Goal: Find specific fact: Find specific fact

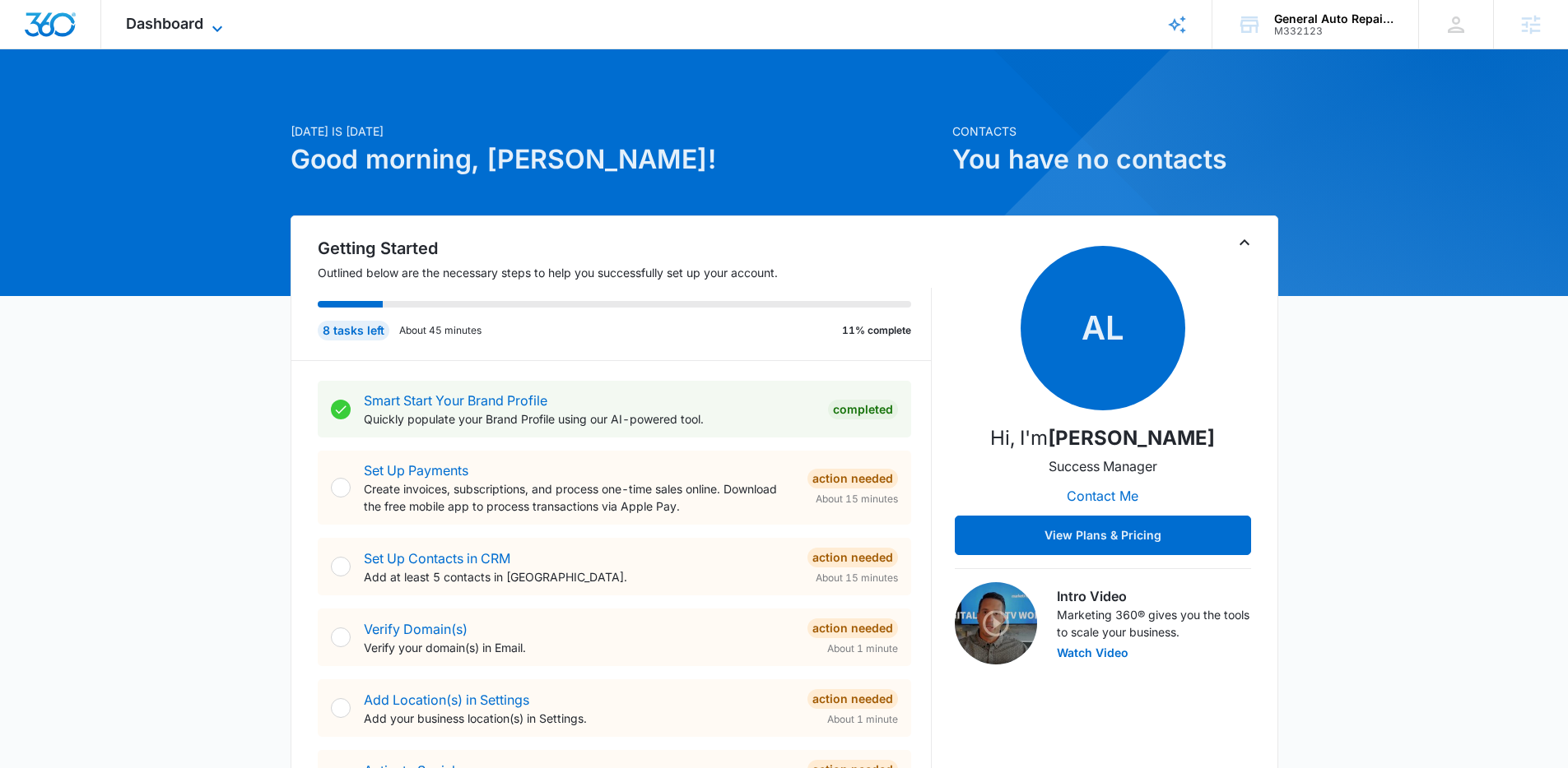
click at [186, 29] on span "Dashboard" at bounding box center [164, 23] width 78 height 17
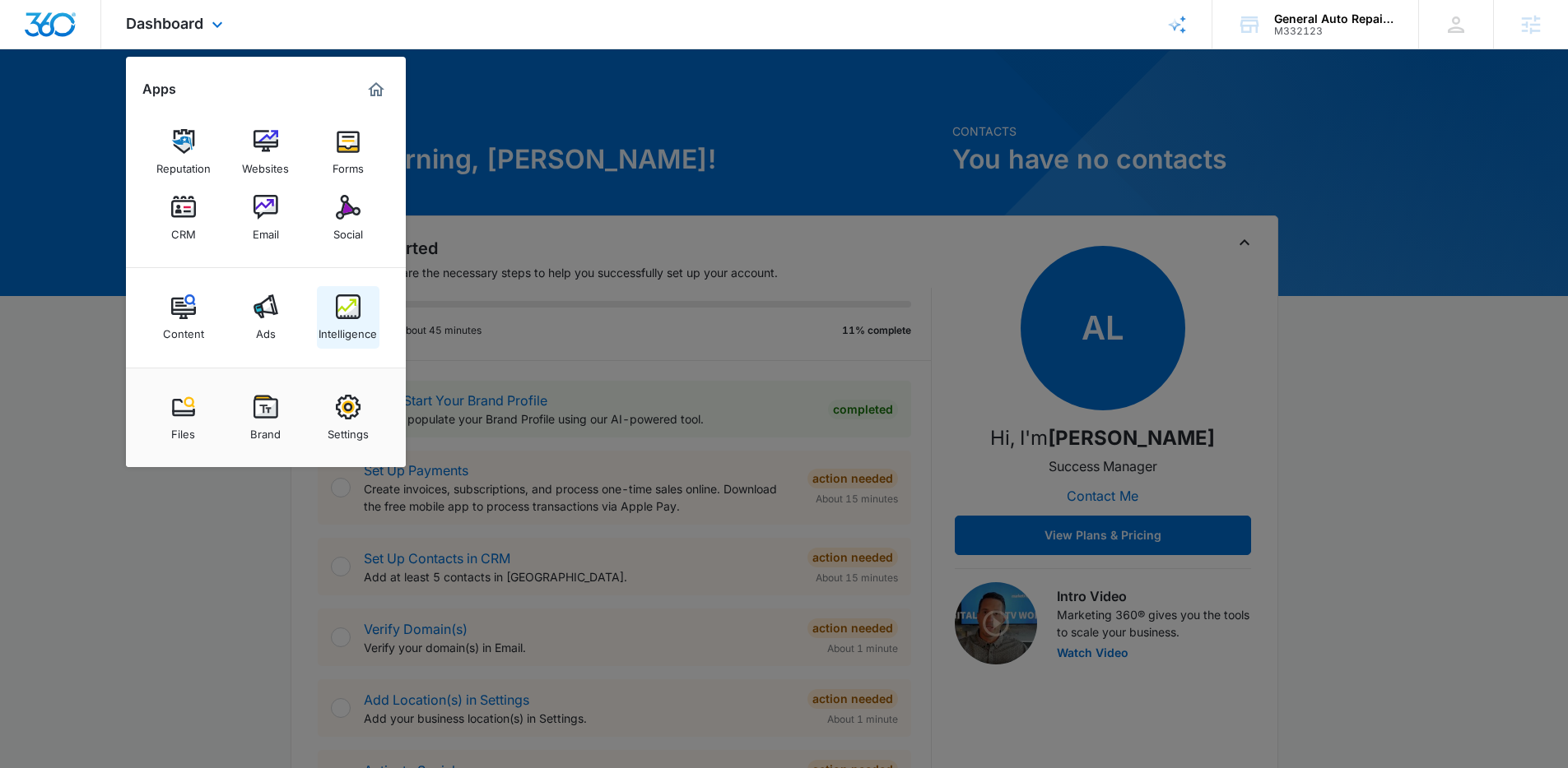
click at [353, 323] on div "Intelligence" at bounding box center [347, 330] width 58 height 21
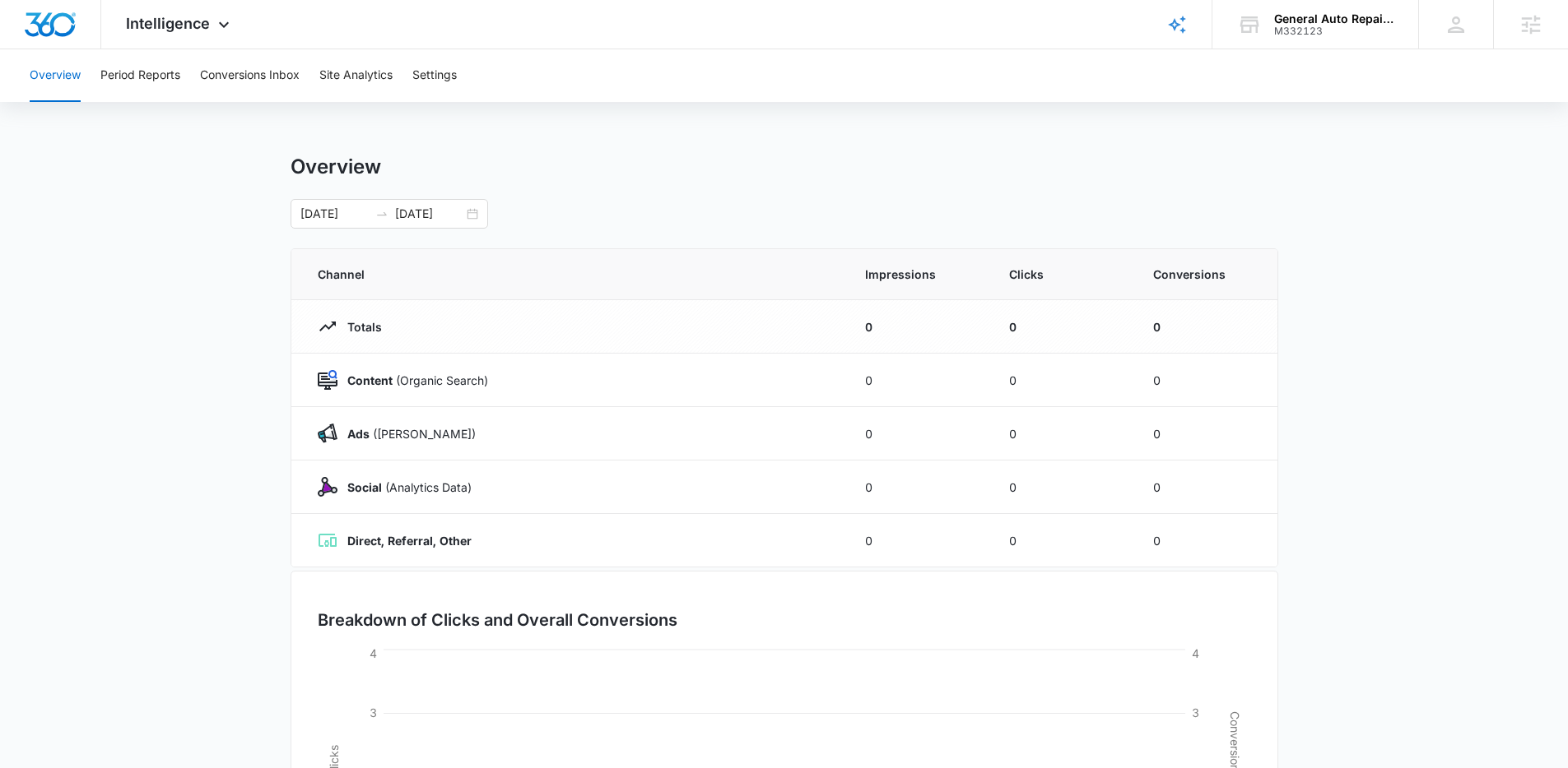
scroll to position [4, 0]
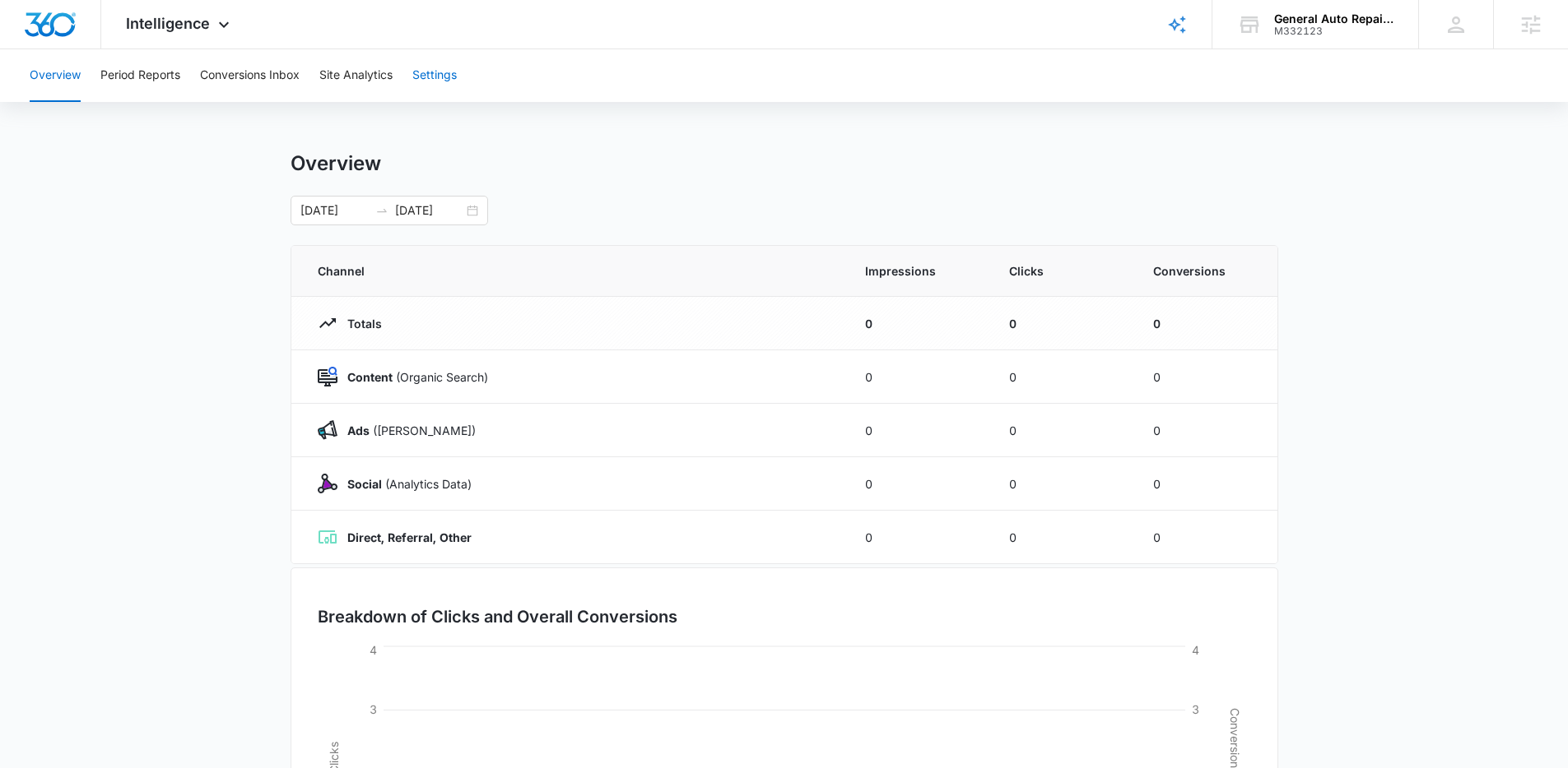
click at [437, 76] on button "Settings" at bounding box center [434, 75] width 45 height 53
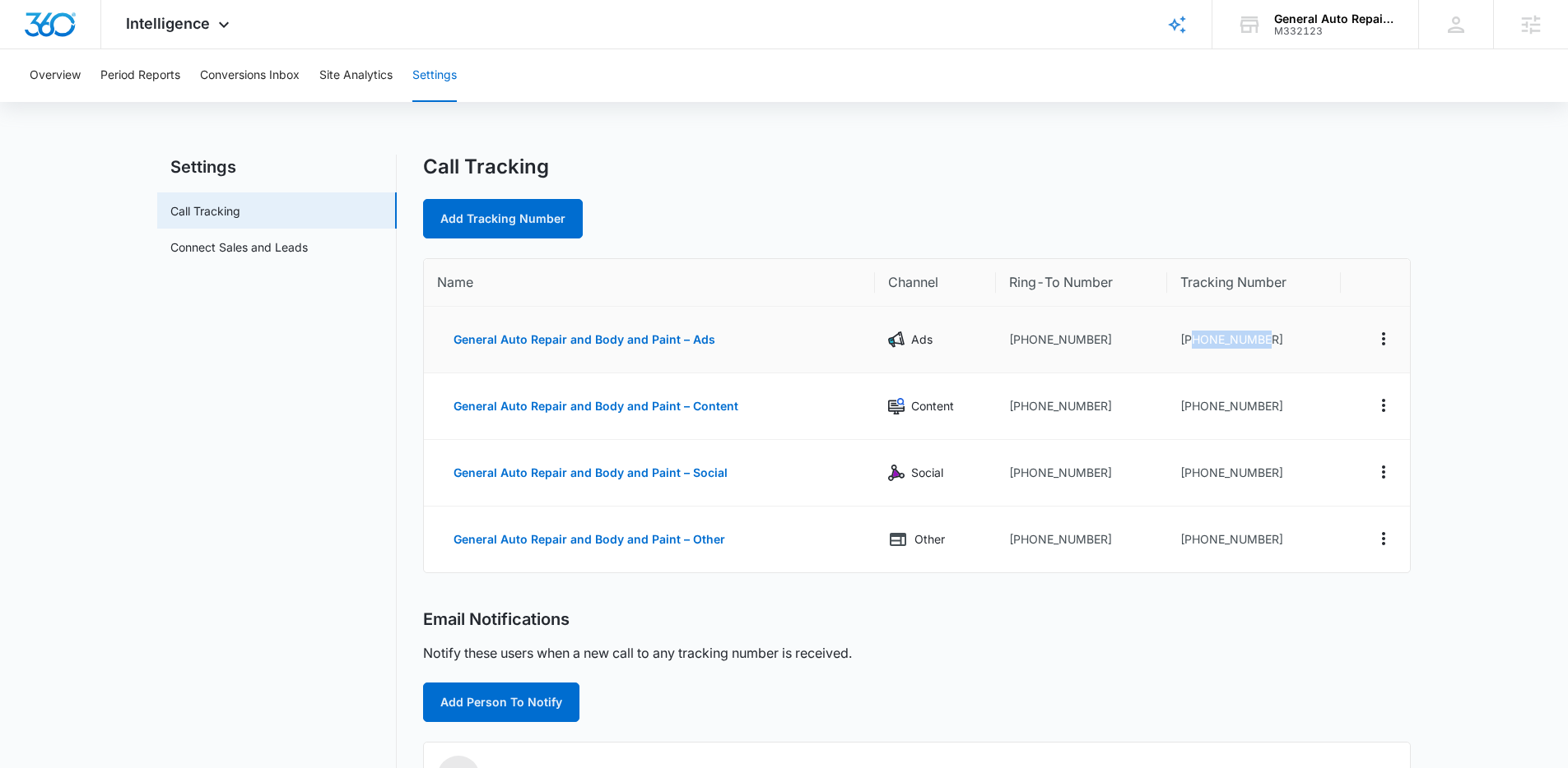
drag, startPoint x: 1194, startPoint y: 339, endPoint x: 1311, endPoint y: 343, distance: 117.1
click at [1311, 343] on td "[PHONE_NUMBER]" at bounding box center [1254, 340] width 173 height 67
copy td "2108165428"
click at [50, 23] on img "Dashboard" at bounding box center [50, 25] width 53 height 25
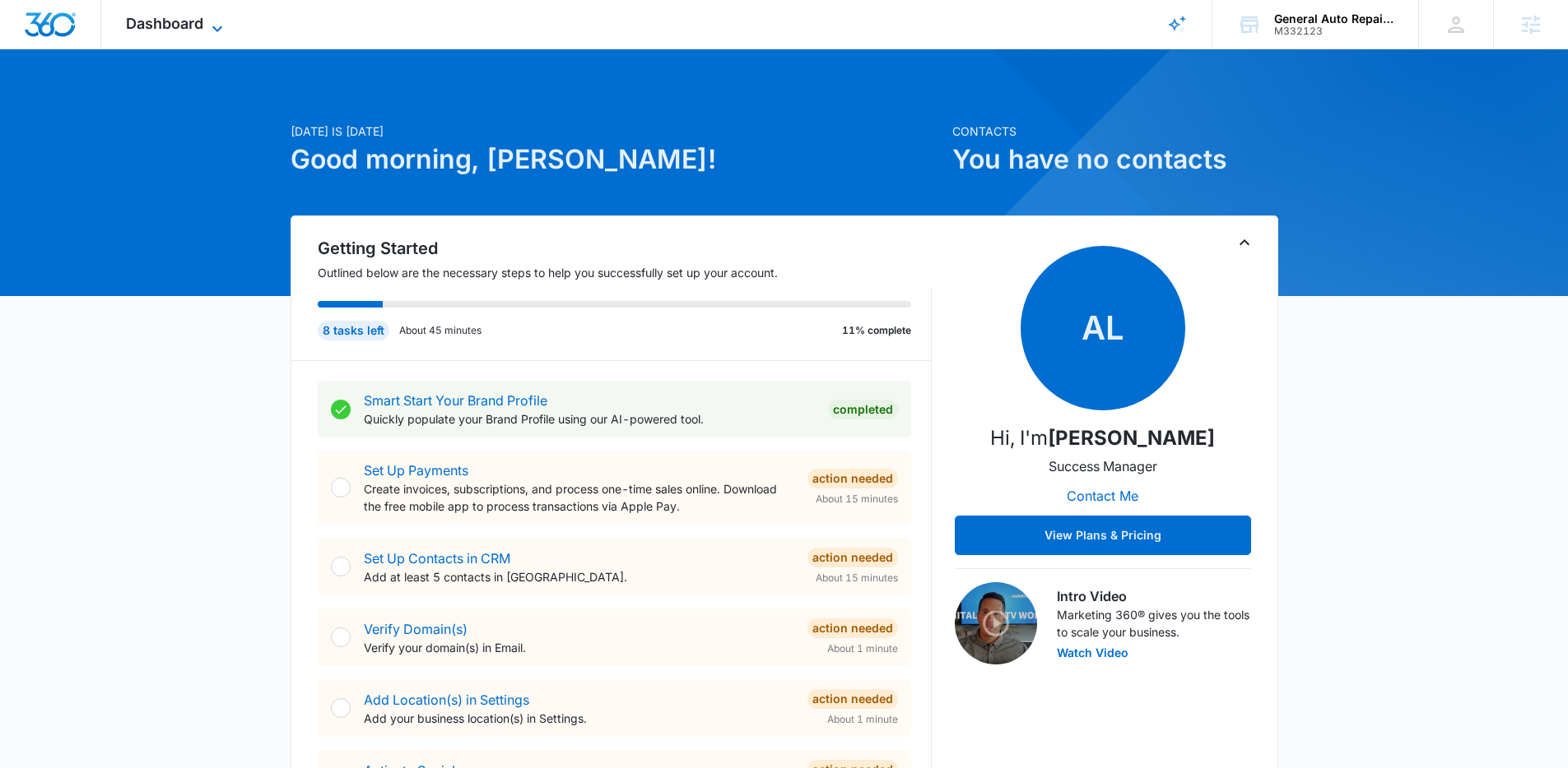
click at [199, 20] on span "Dashboard" at bounding box center [164, 23] width 78 height 17
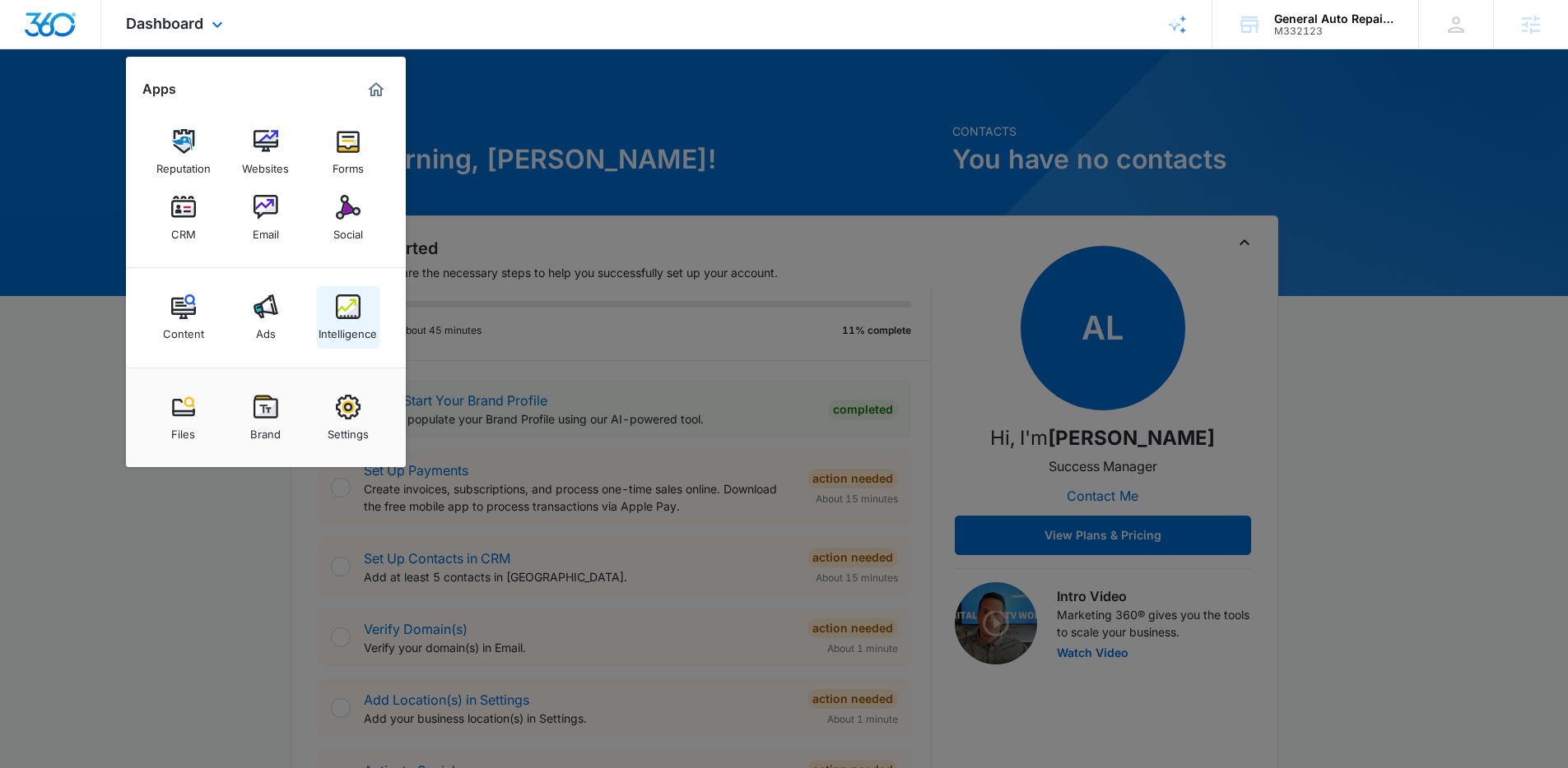
click at [345, 308] on img at bounding box center [348, 307] width 25 height 25
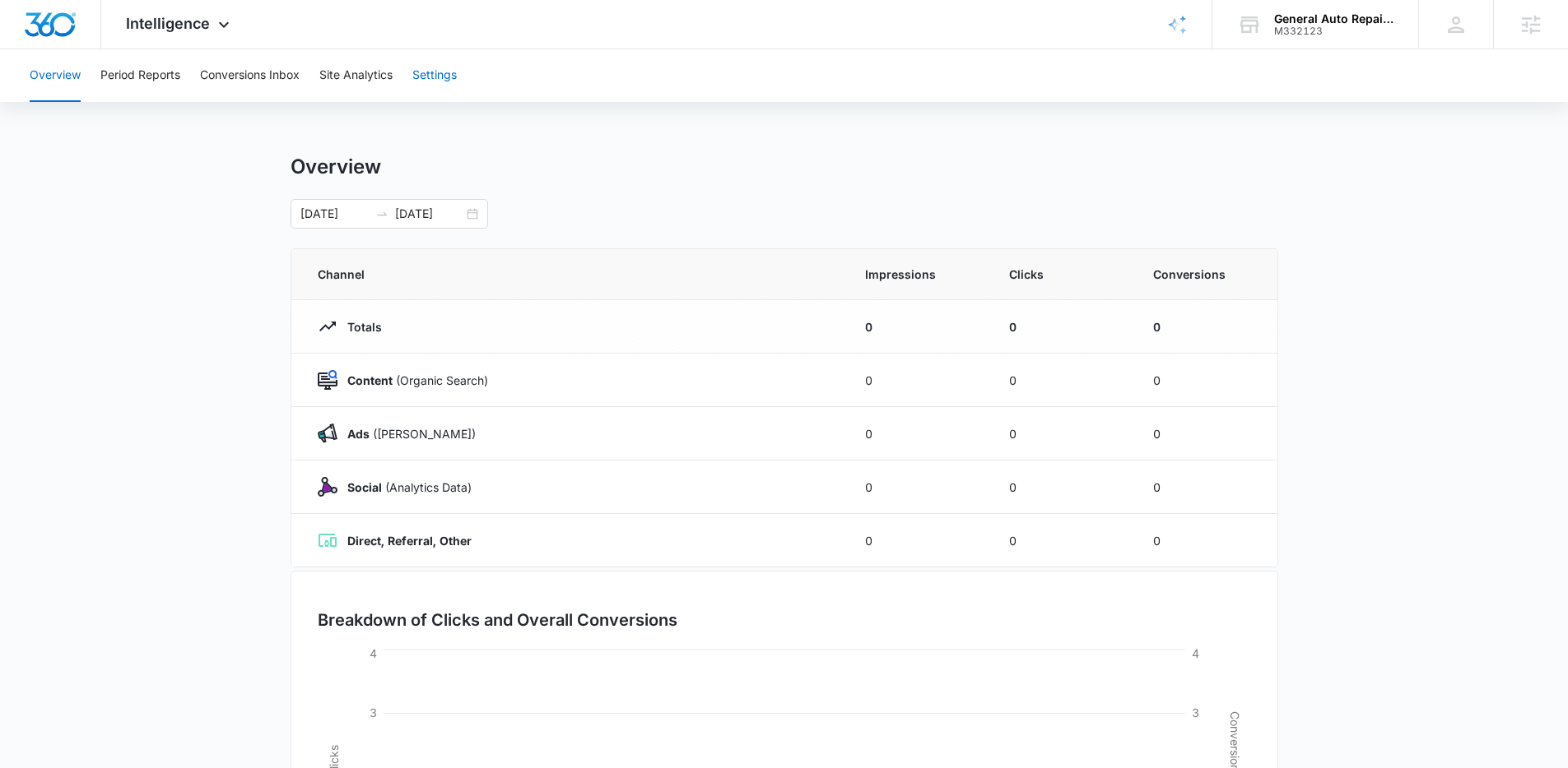
click at [442, 67] on button "Settings" at bounding box center [434, 75] width 45 height 53
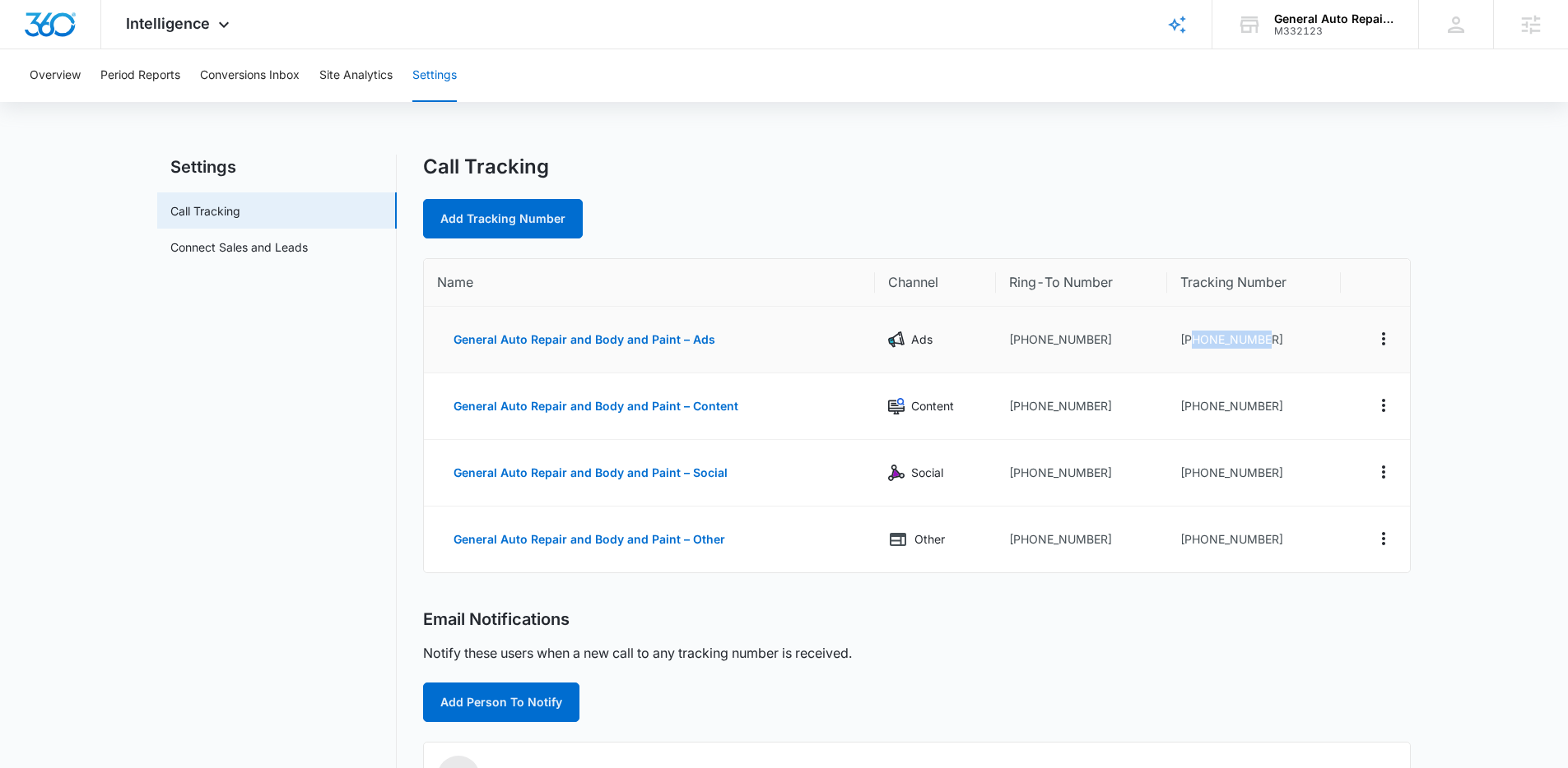
drag, startPoint x: 1195, startPoint y: 341, endPoint x: 1316, endPoint y: 344, distance: 121.0
click at [1316, 344] on td "[PHONE_NUMBER]" at bounding box center [1254, 340] width 173 height 67
copy td "2108165428"
